Goal: Task Accomplishment & Management: Complete application form

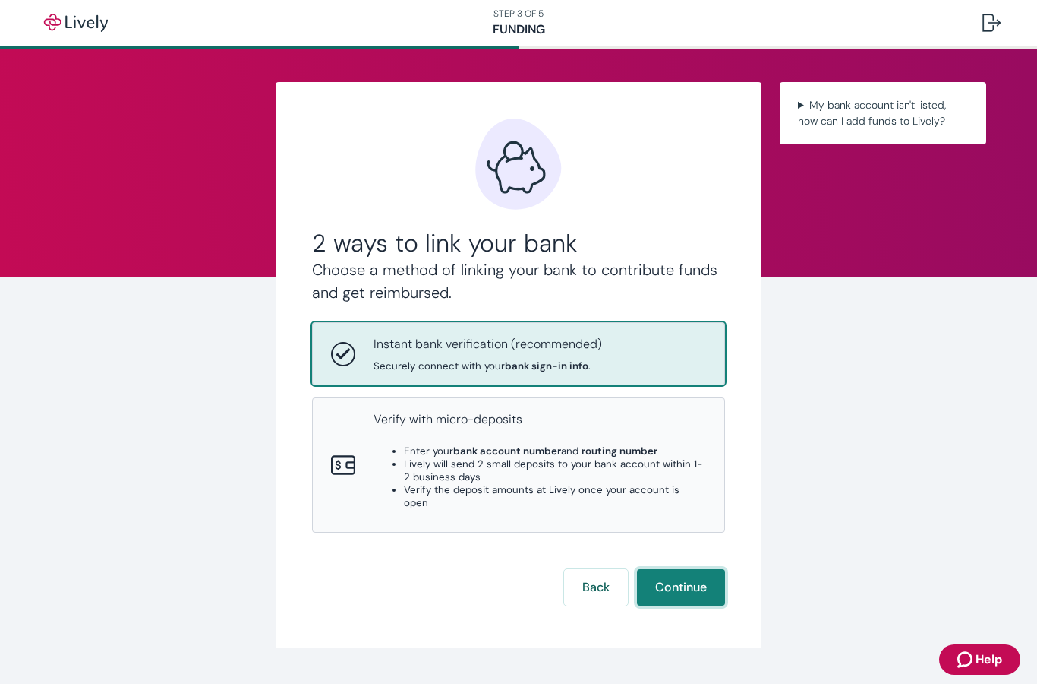
click at [676, 569] on button "Continue" at bounding box center [681, 587] width 88 height 36
click at [599, 569] on button "Back" at bounding box center [596, 587] width 64 height 36
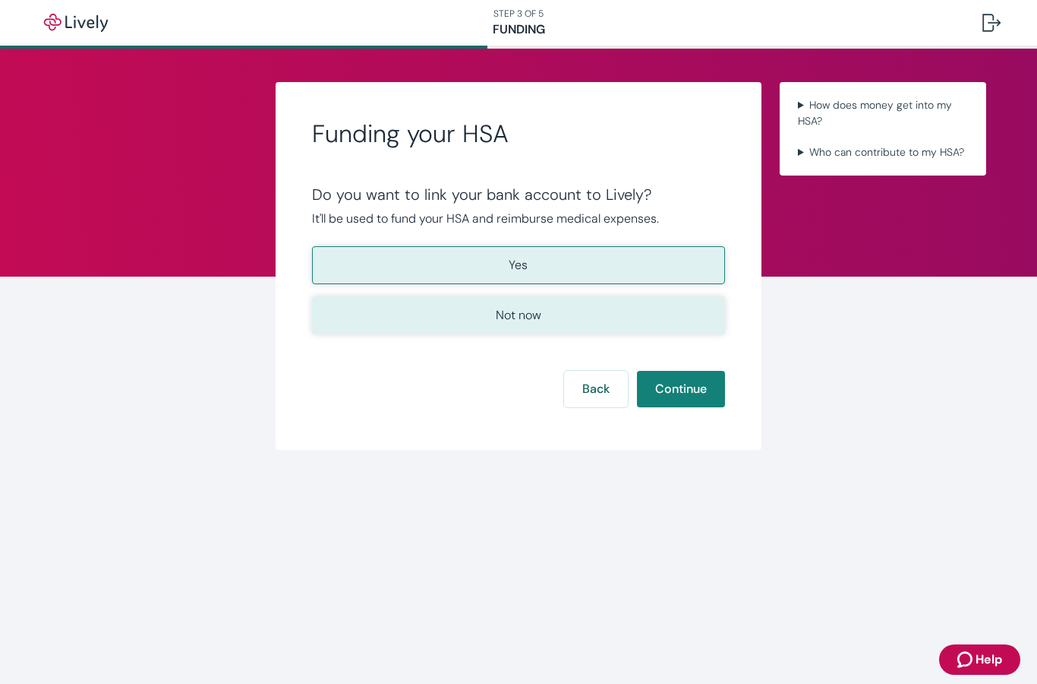
click at [520, 317] on p "Not now" at bounding box center [519, 315] width 46 height 18
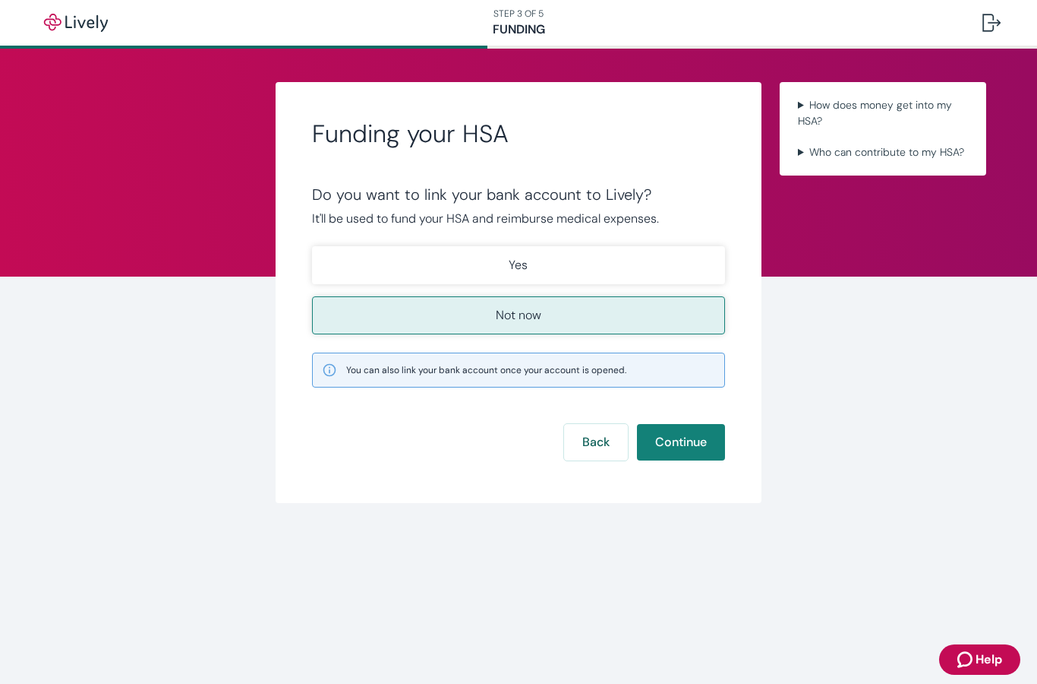
click at [510, 321] on p "Not now" at bounding box center [519, 315] width 46 height 18
click at [687, 436] on button "Continue" at bounding box center [681, 442] width 88 height 36
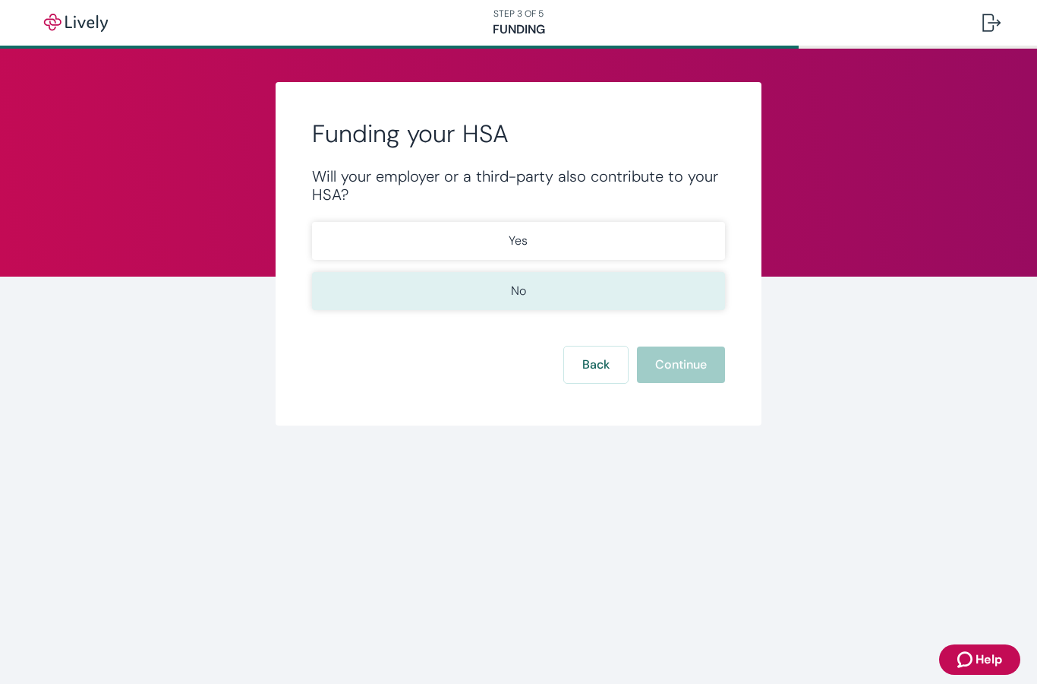
click at [516, 287] on p "No" at bounding box center [518, 291] width 15 height 18
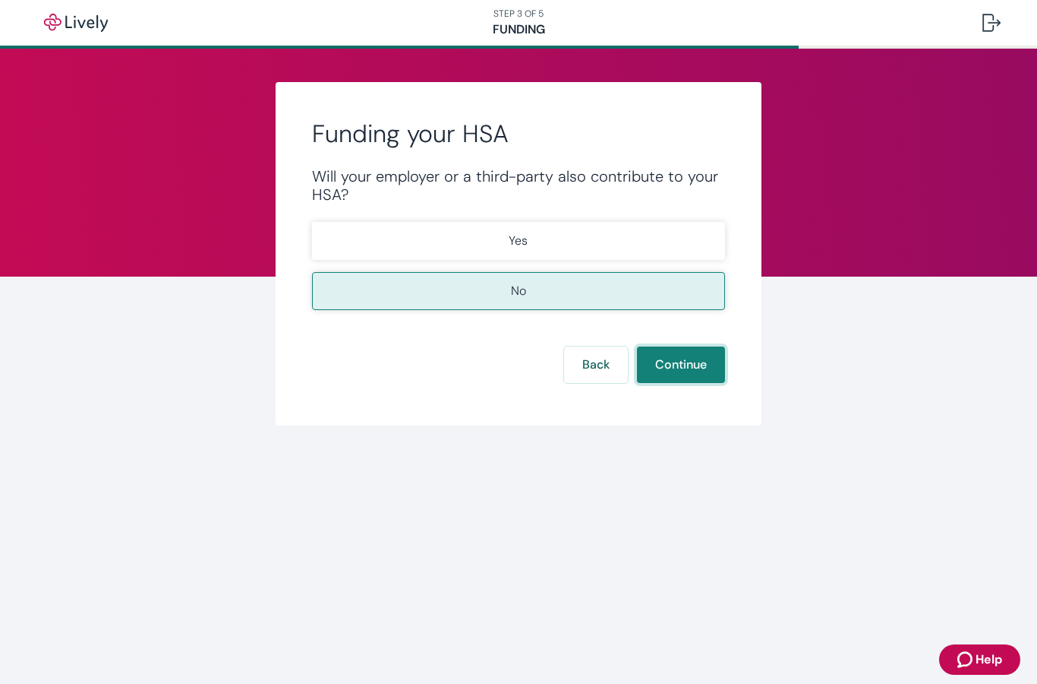
click at [684, 357] on button "Continue" at bounding box center [681, 364] width 88 height 36
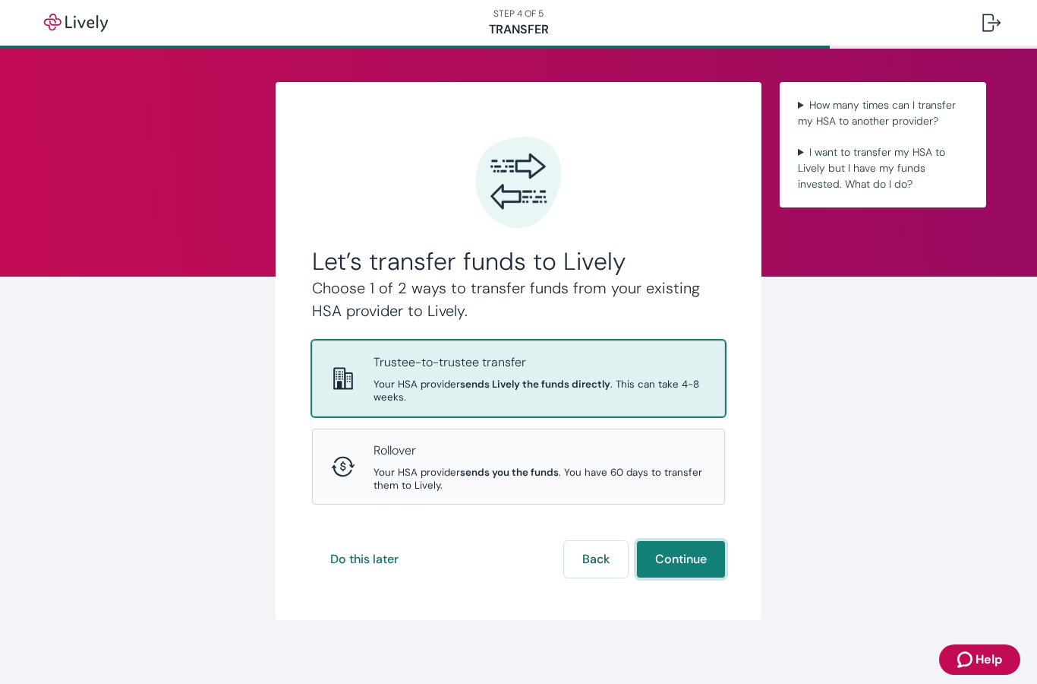
click at [681, 541] on button "Continue" at bounding box center [681, 559] width 88 height 36
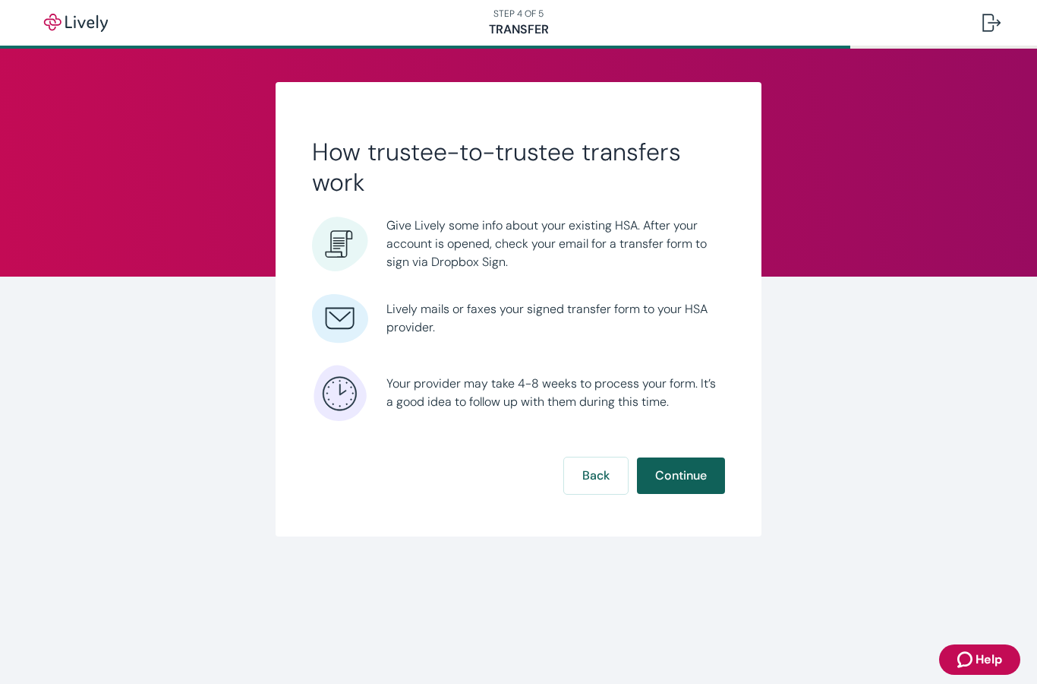
click at [681, 475] on button "Continue" at bounding box center [681, 475] width 88 height 36
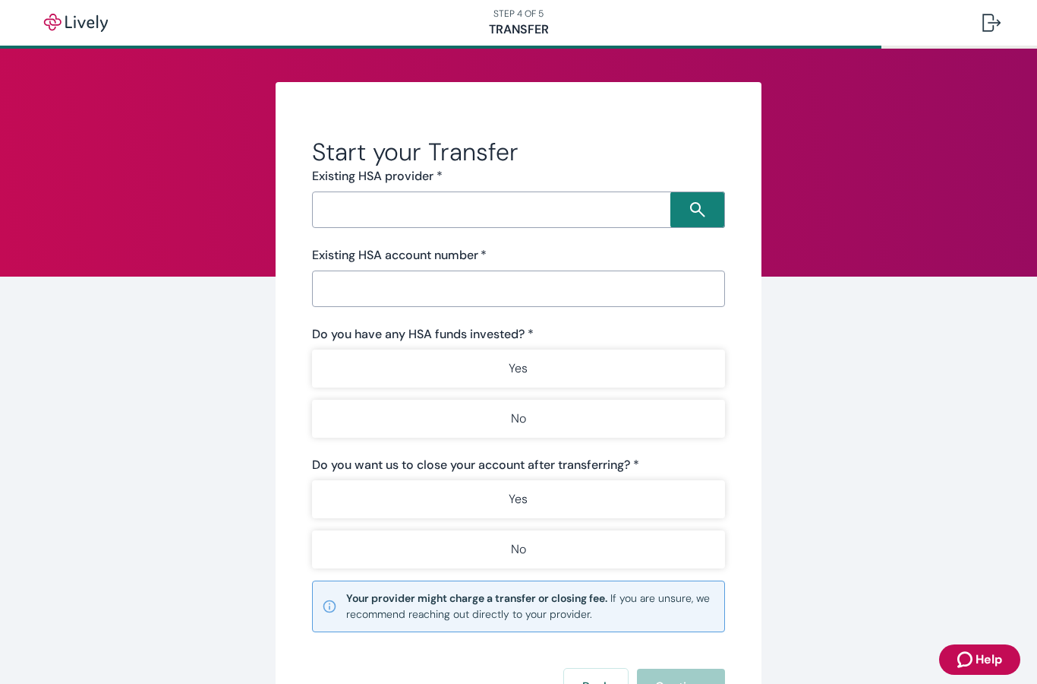
click at [368, 209] on input "Search input" at bounding box center [494, 209] width 354 height 21
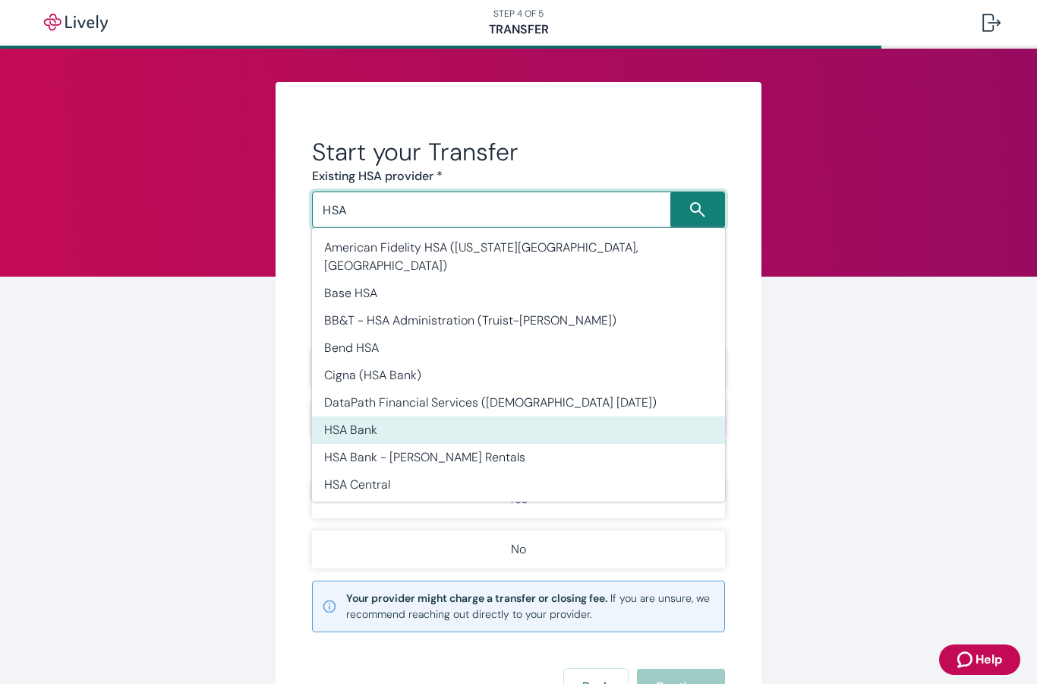
click at [355, 416] on li "HSA Bank" at bounding box center [518, 429] width 413 height 27
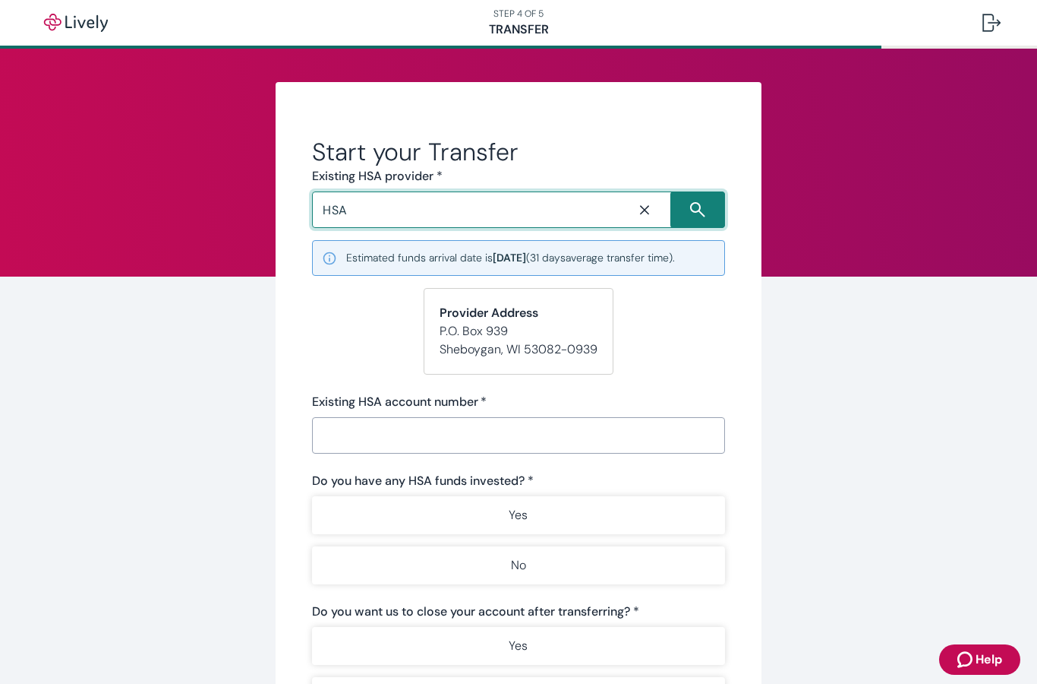
type input "HSA Bank"
click at [343, 428] on input "Existing HSA account number   *" at bounding box center [518, 435] width 413 height 30
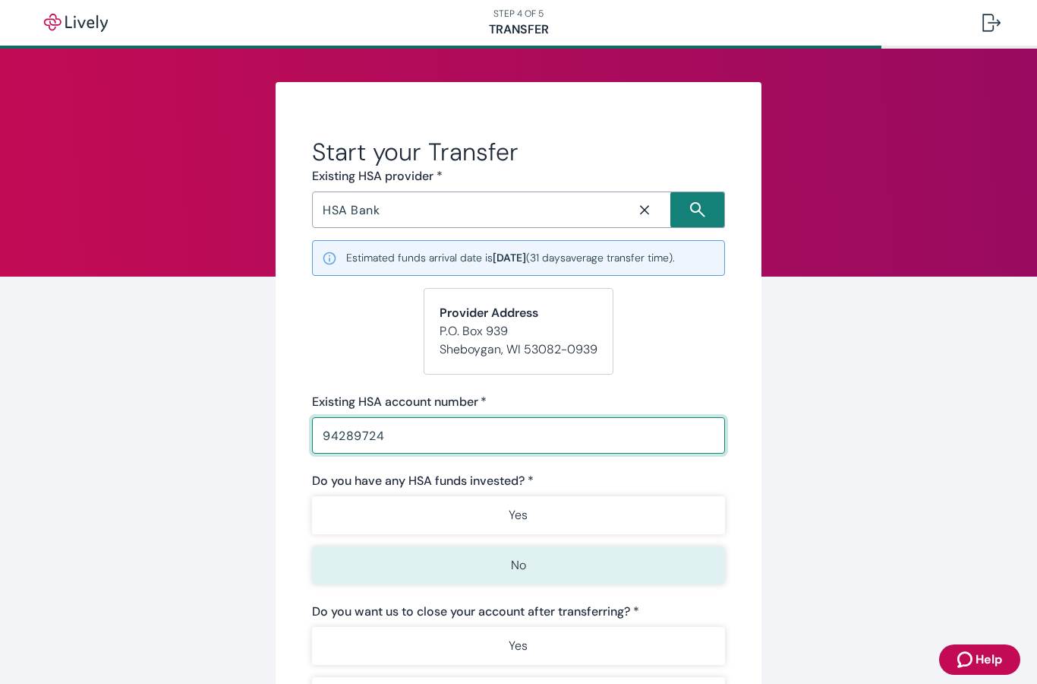
type input "94289724"
click at [520, 568] on p "No" at bounding box center [518, 565] width 15 height 18
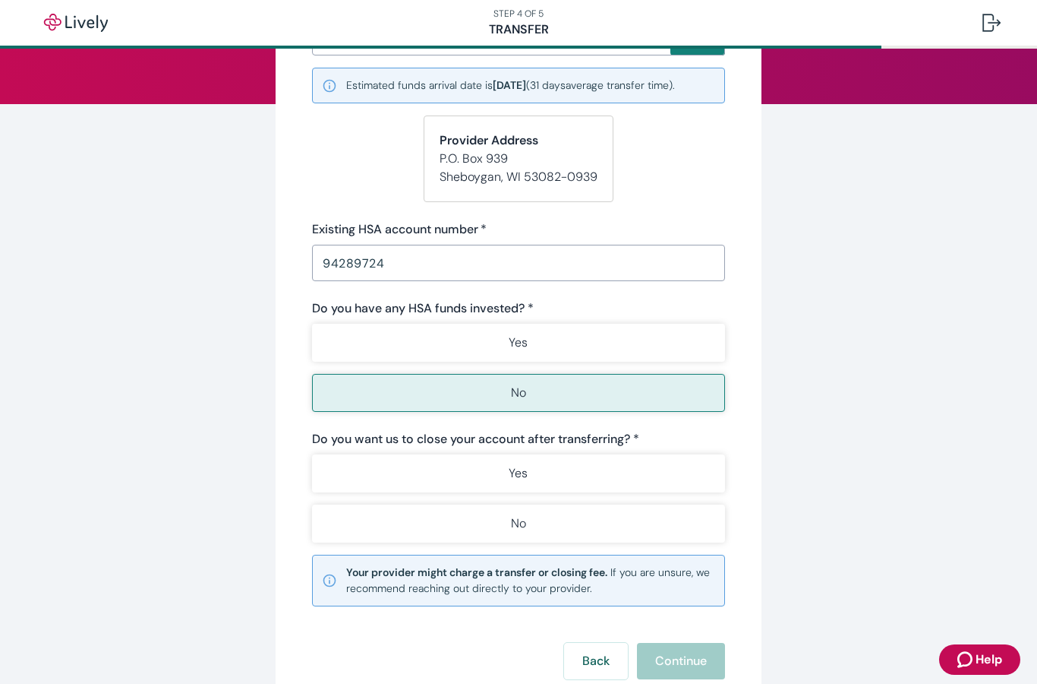
scroll to position [172, 0]
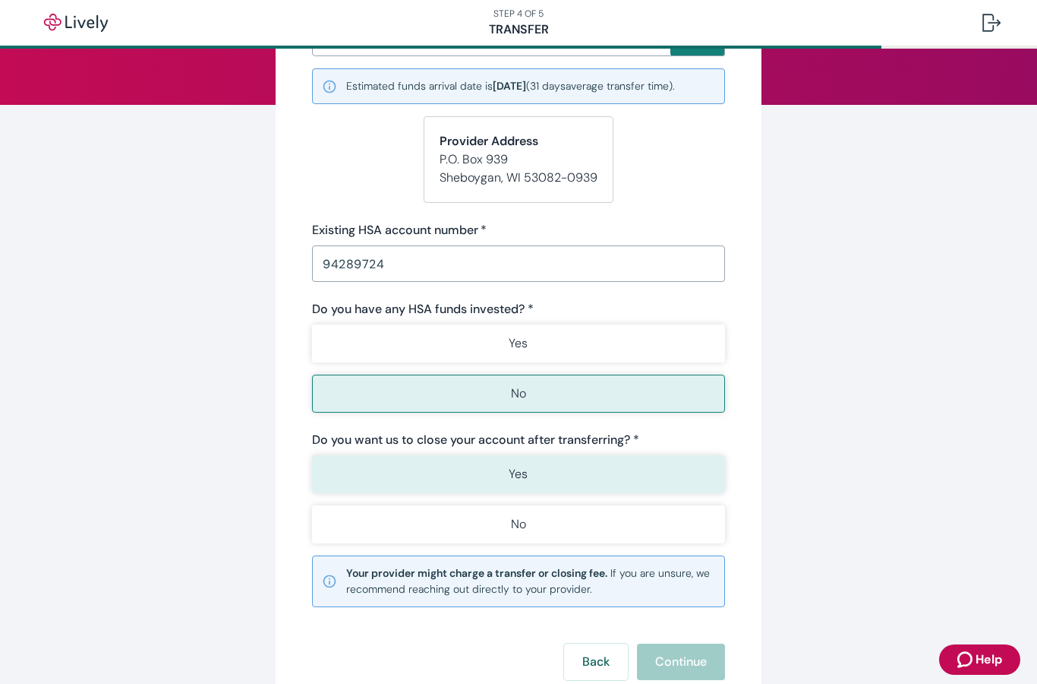
click at [519, 472] on p "Yes" at bounding box center [518, 474] width 19 height 18
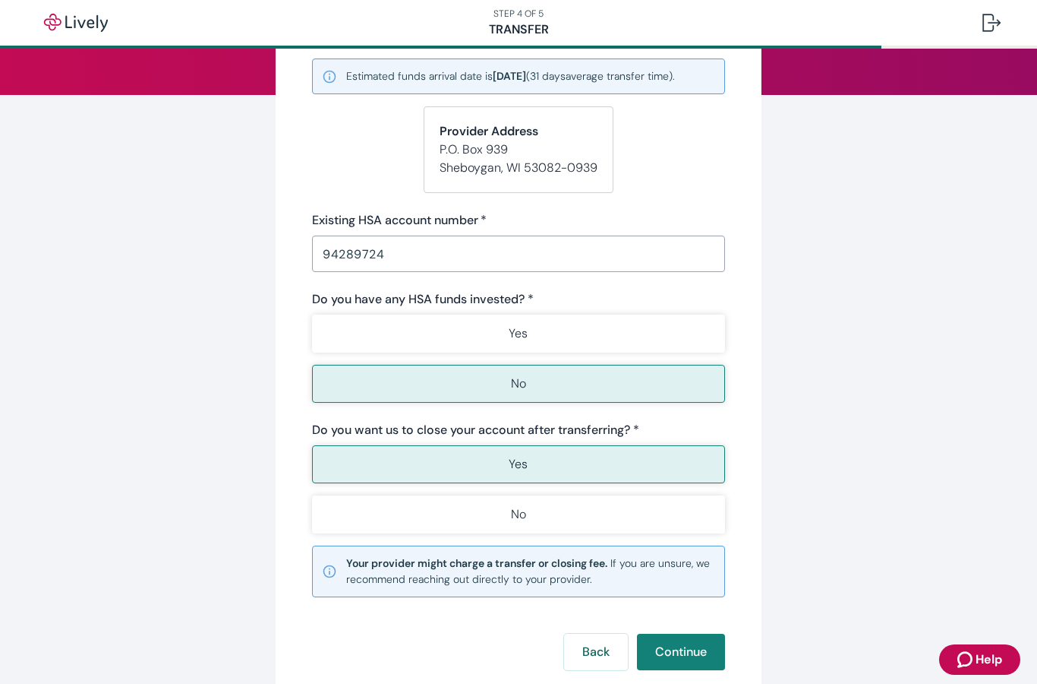
scroll to position [239, 0]
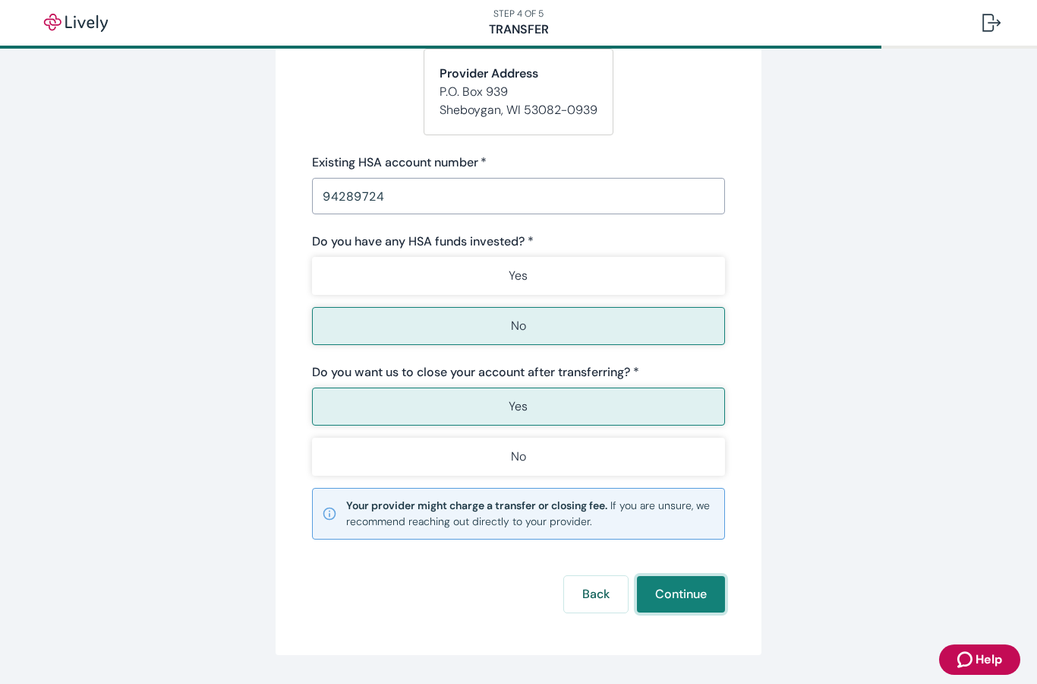
click at [674, 599] on button "Continue" at bounding box center [681, 594] width 88 height 36
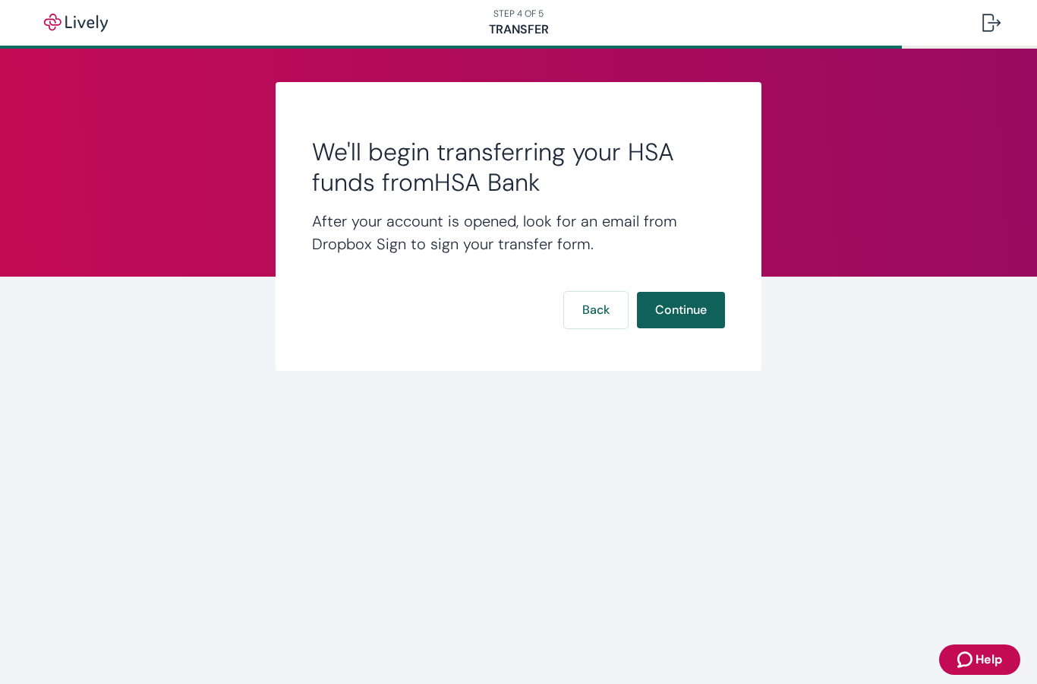
click at [681, 310] on button "Continue" at bounding box center [681, 310] width 88 height 36
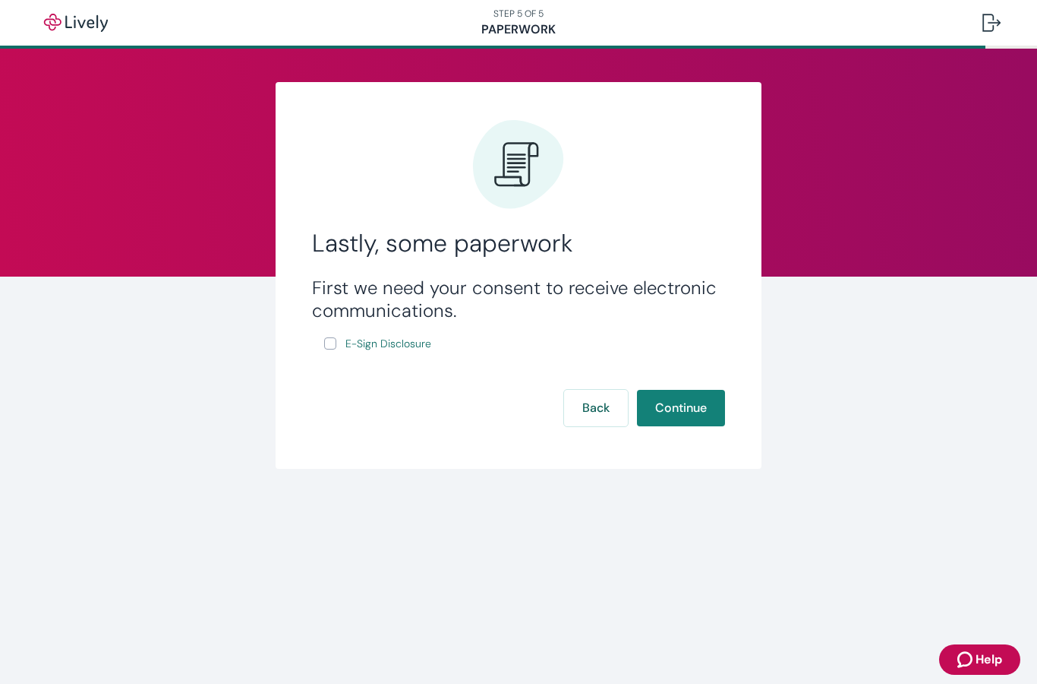
click at [334, 345] on input "E-Sign Disclosure" at bounding box center [330, 343] width 12 height 12
checkbox input "true"
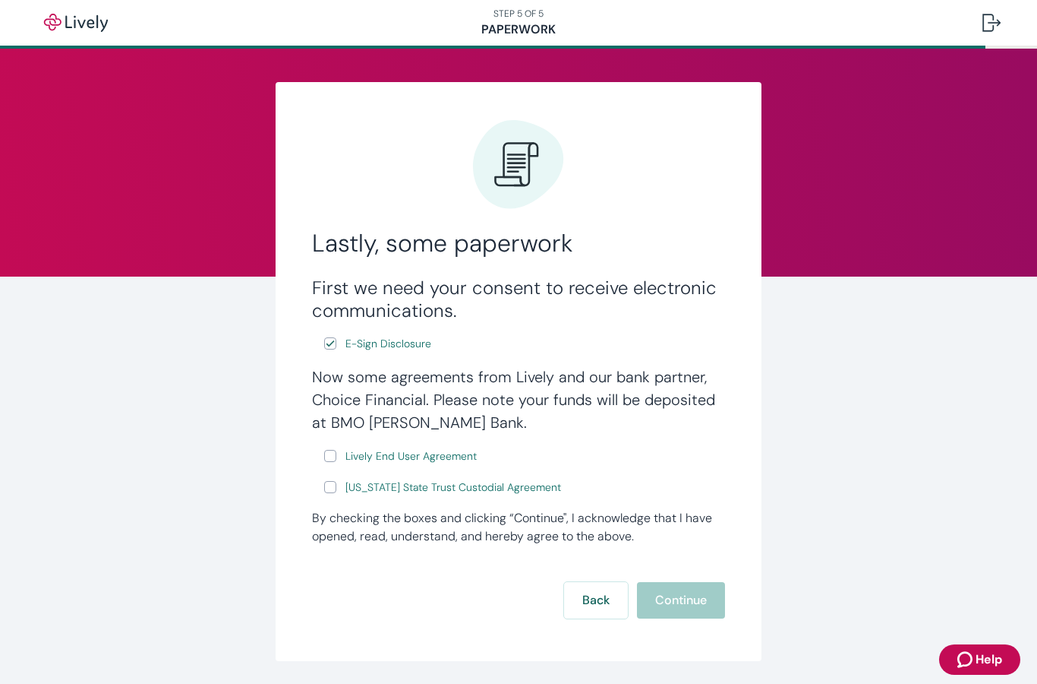
click at [328, 450] on input "Lively End User Agreement" at bounding box center [330, 456] width 12 height 12
checkbox input "true"
click at [597, 596] on button "Back" at bounding box center [596, 600] width 64 height 36
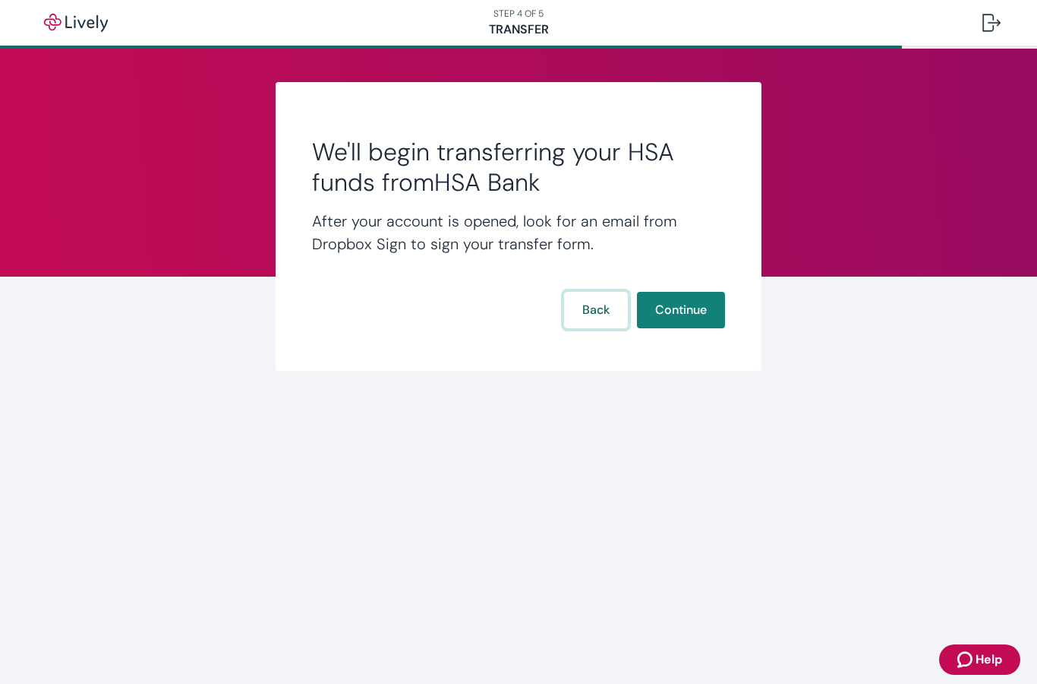
click at [596, 309] on button "Back" at bounding box center [596, 310] width 64 height 36
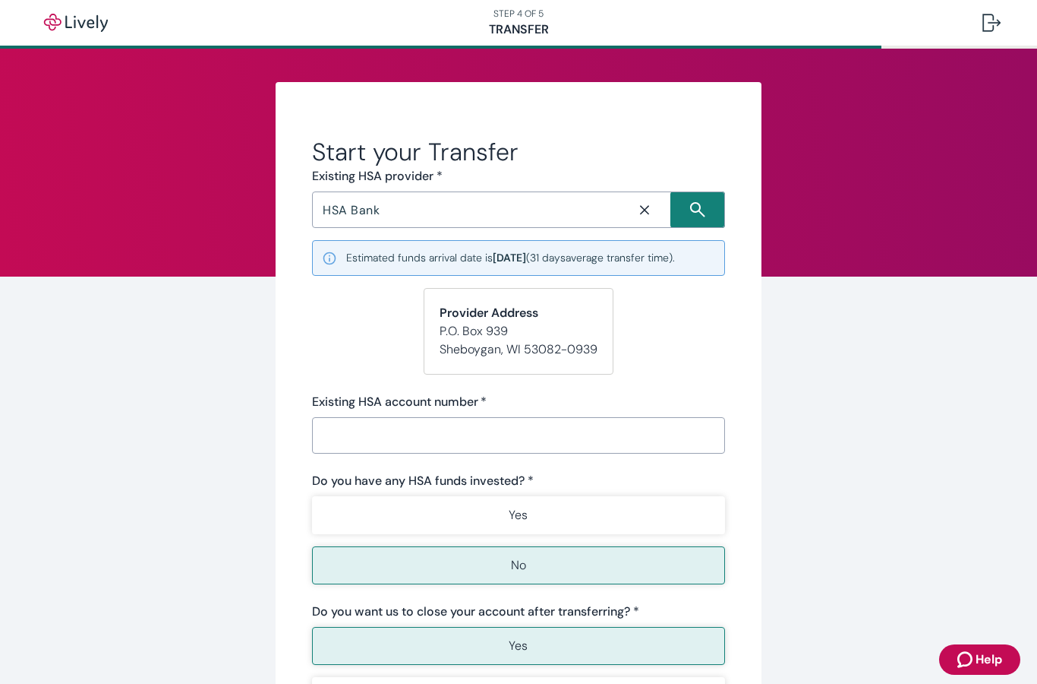
click at [979, 655] on span "Help" at bounding box center [989, 659] width 27 height 18
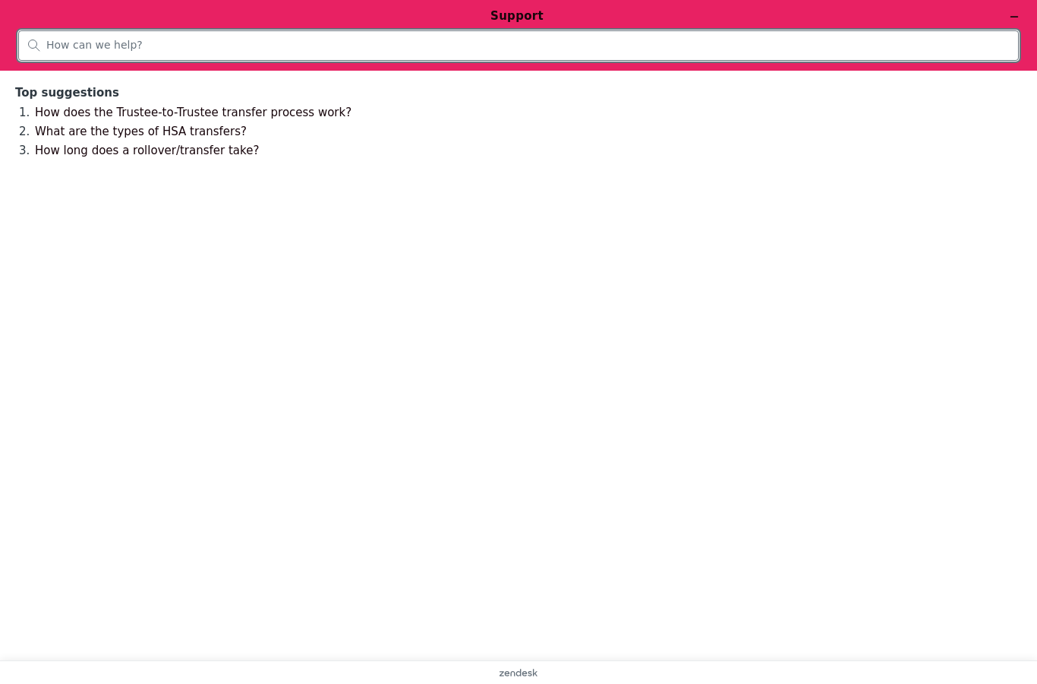
click at [149, 46] on input "search" at bounding box center [527, 46] width 963 height 14
type input "T"
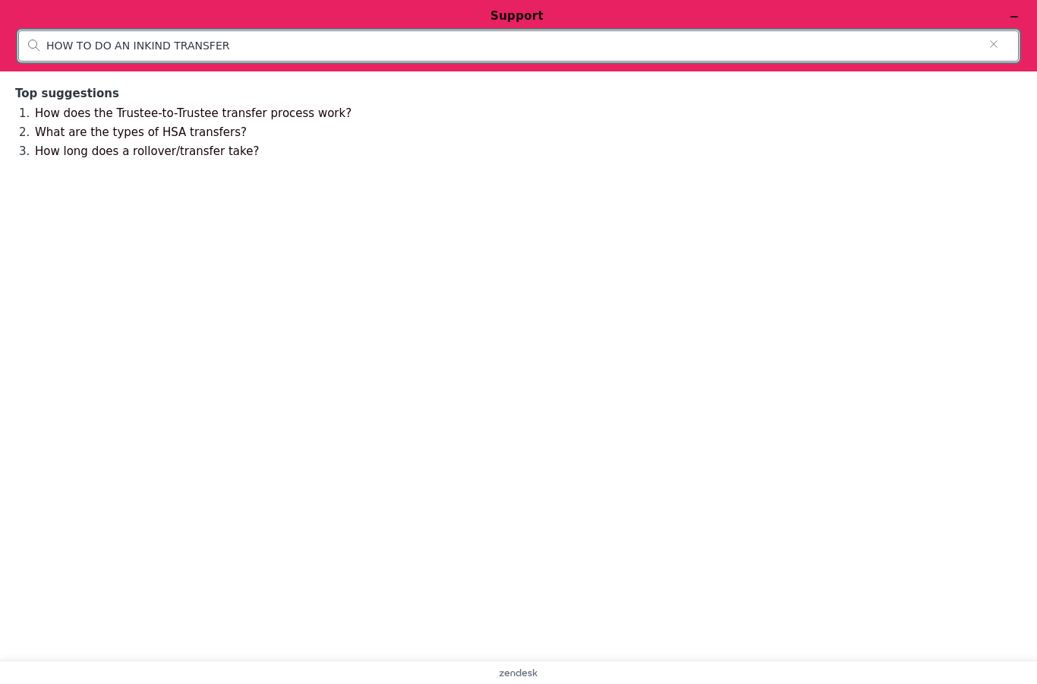
type input "HOW TO DO AN INKIND TRANSFER"
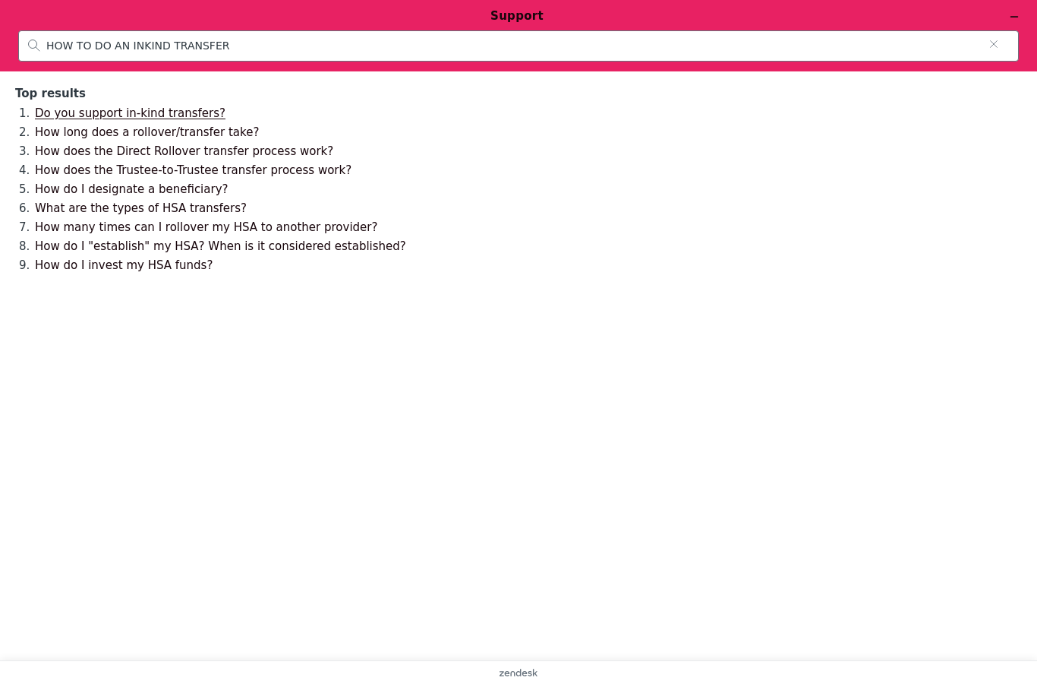
click at [130, 117] on link "Do you support in-kind transfers?" at bounding box center [130, 113] width 191 height 14
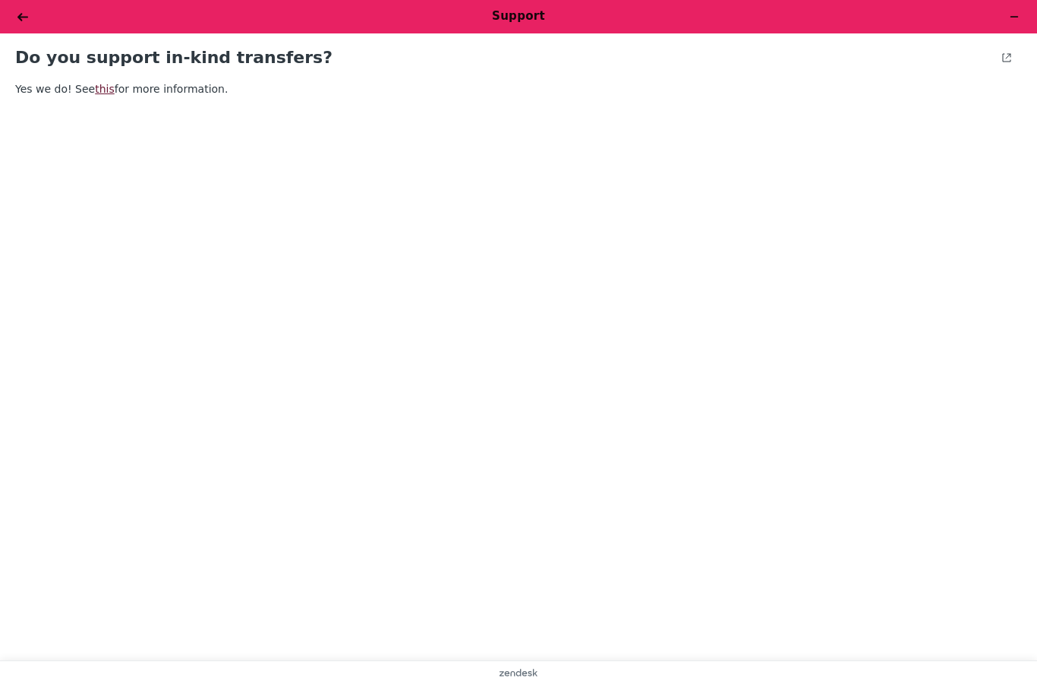
click at [107, 93] on link "this" at bounding box center [105, 89] width 20 height 12
